Goal: Task Accomplishment & Management: Manage account settings

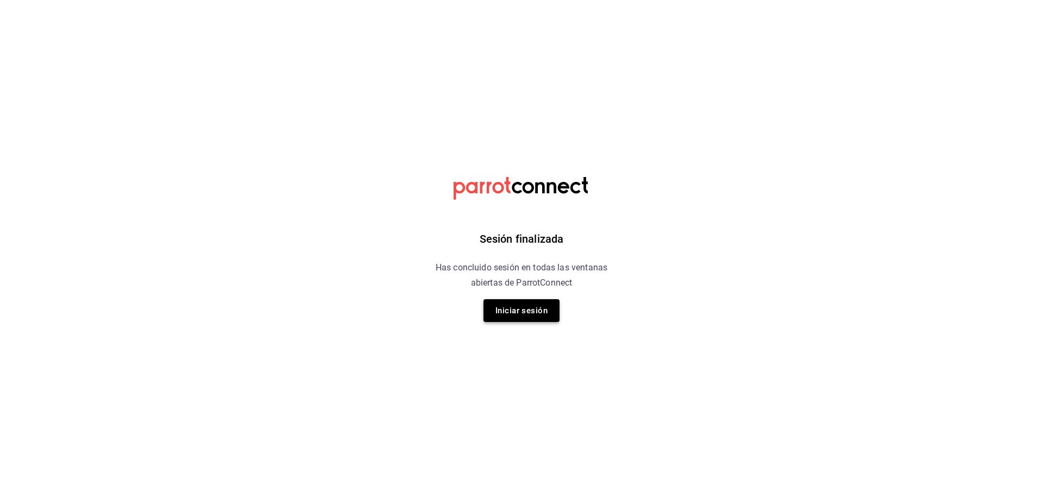
click at [517, 315] on button "Iniciar sesión" at bounding box center [522, 310] width 76 height 23
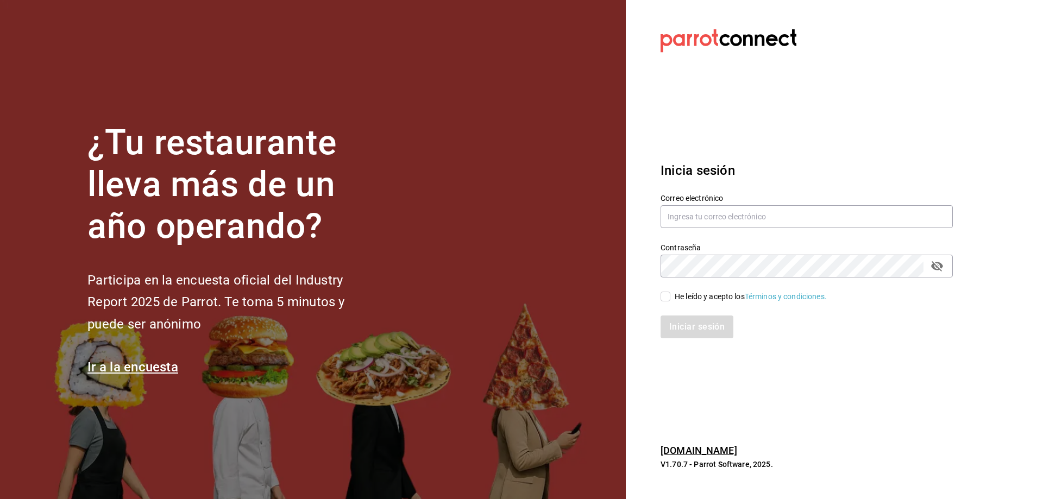
click at [818, 203] on div "Correo electrónico" at bounding box center [807, 211] width 292 height 36
click at [819, 216] on input "text" at bounding box center [807, 216] width 292 height 23
type input "claudiamunoz.escobar@gmail.com"
click at [728, 296] on div "He leído y acepto los Términos y condiciones." at bounding box center [751, 296] width 152 height 11
click at [671, 296] on input "He leído y acepto los Términos y condiciones." at bounding box center [666, 297] width 10 height 10
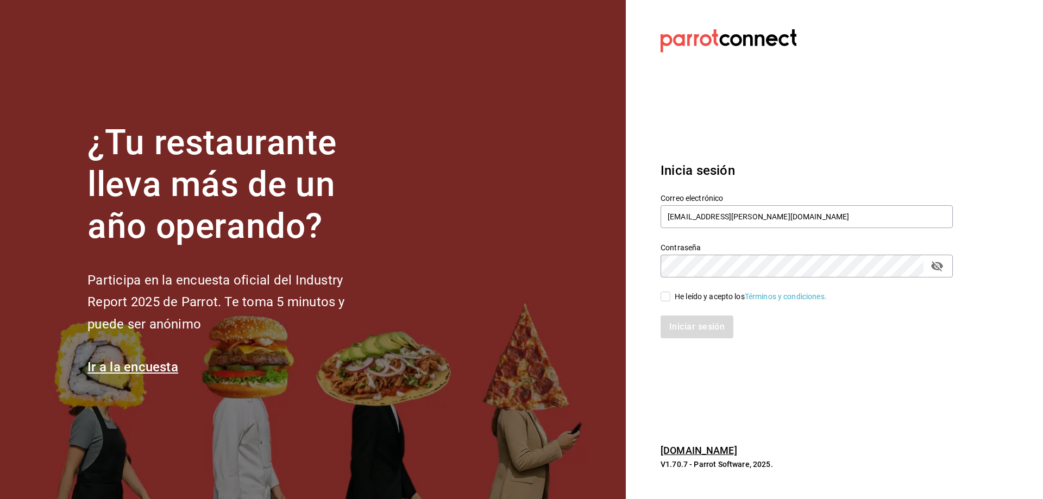
checkbox input "true"
click at [711, 323] on button "Iniciar sesión" at bounding box center [698, 327] width 74 height 23
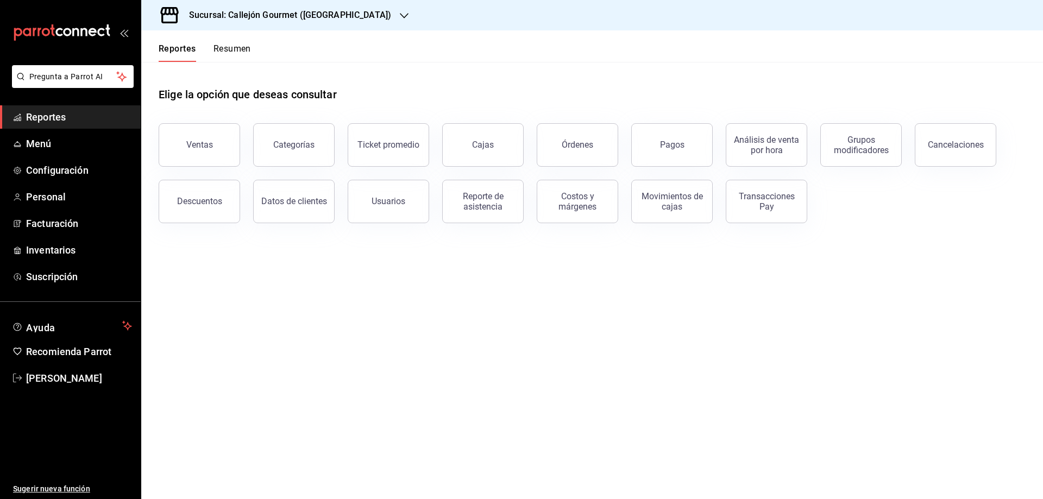
click at [220, 45] on button "Resumen" at bounding box center [232, 52] width 37 height 18
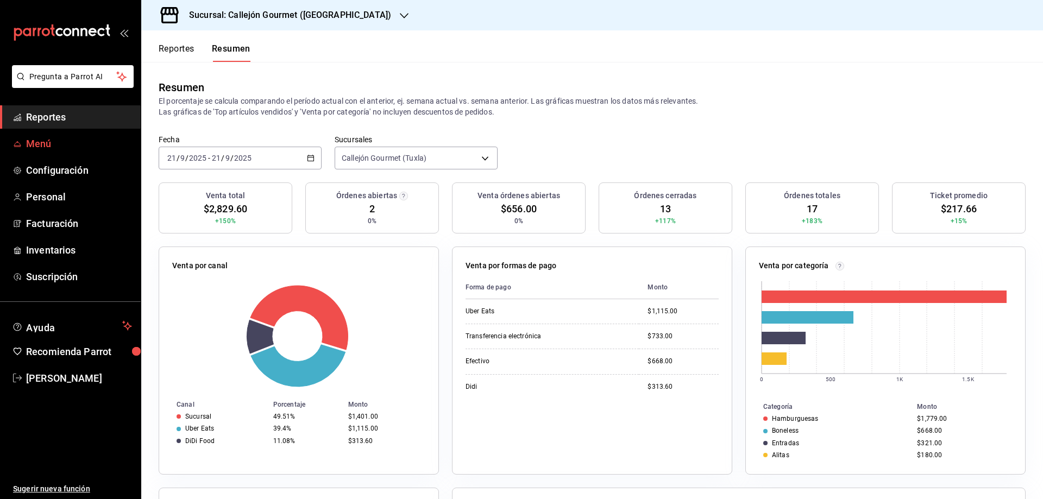
click at [78, 141] on span "Menú" at bounding box center [79, 143] width 106 height 15
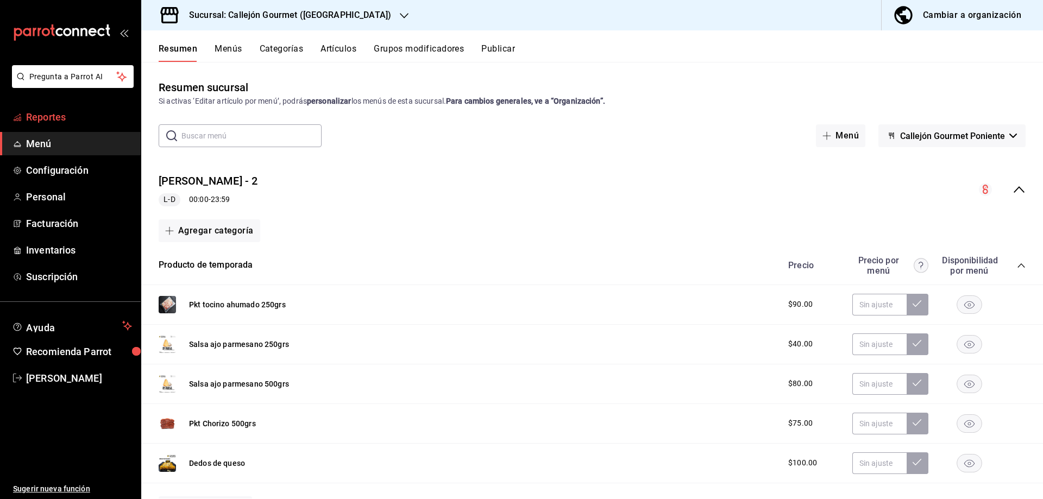
click at [86, 118] on span "Reportes" at bounding box center [79, 117] width 106 height 15
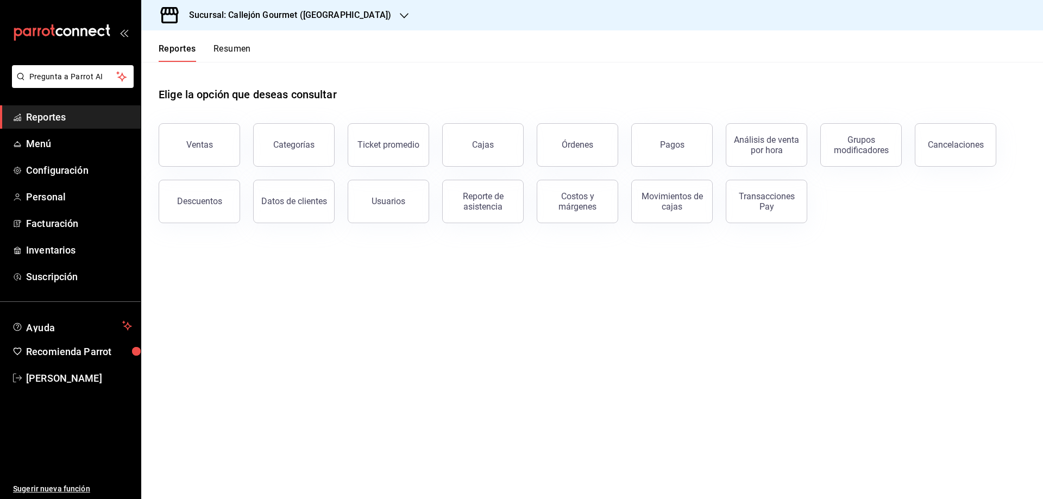
click at [238, 49] on button "Resumen" at bounding box center [232, 52] width 37 height 18
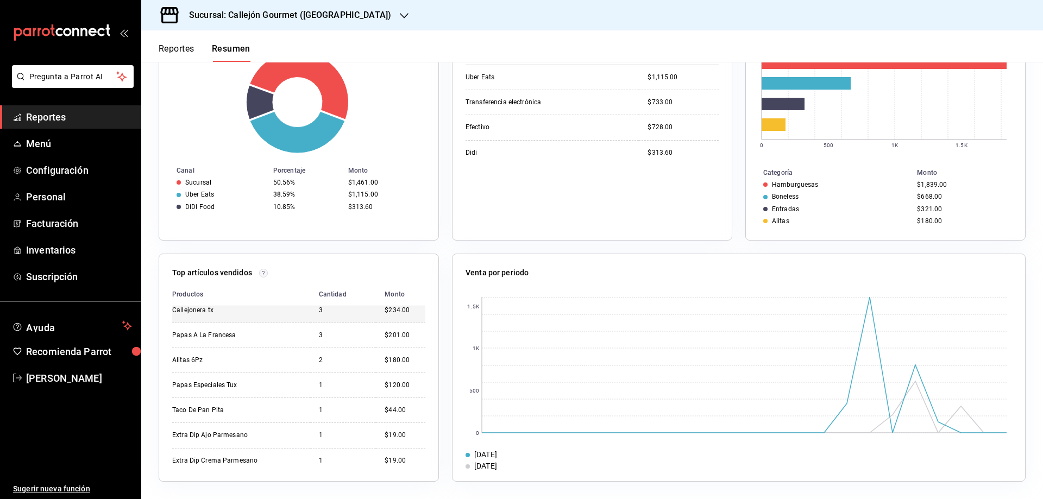
scroll to position [114, 0]
